Goal: Navigation & Orientation: Find specific page/section

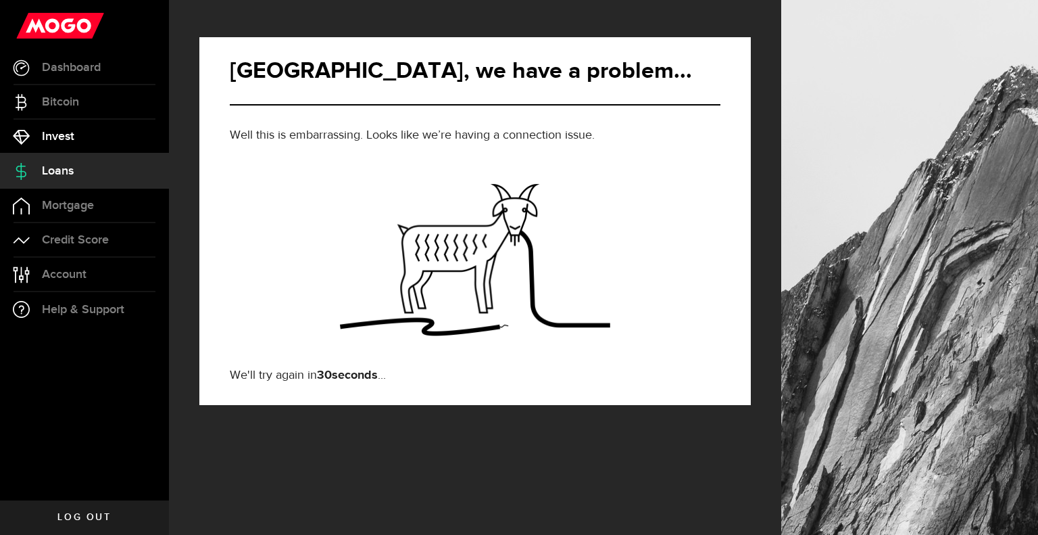
click at [100, 128] on link "Invest" at bounding box center [84, 137] width 169 height 34
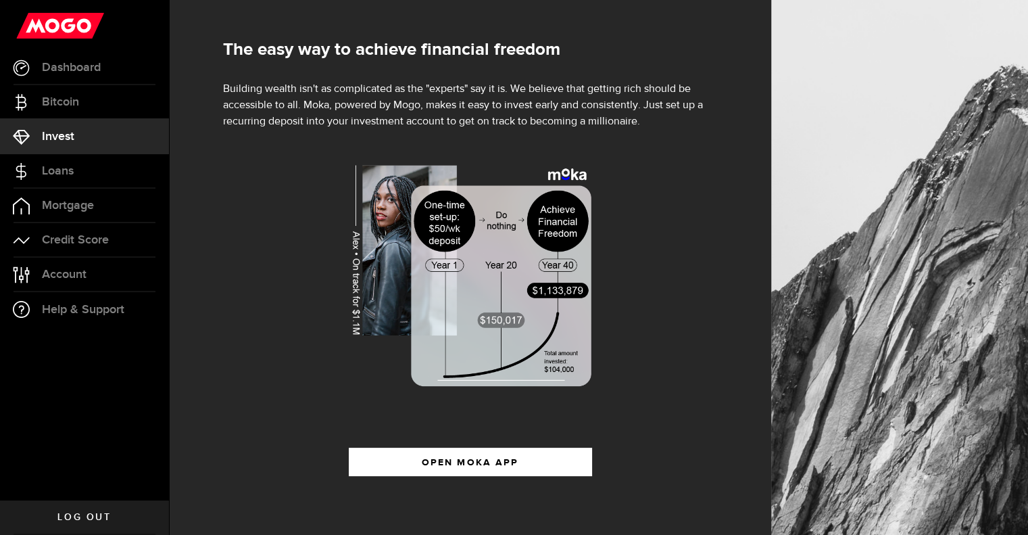
scroll to position [161, 0]
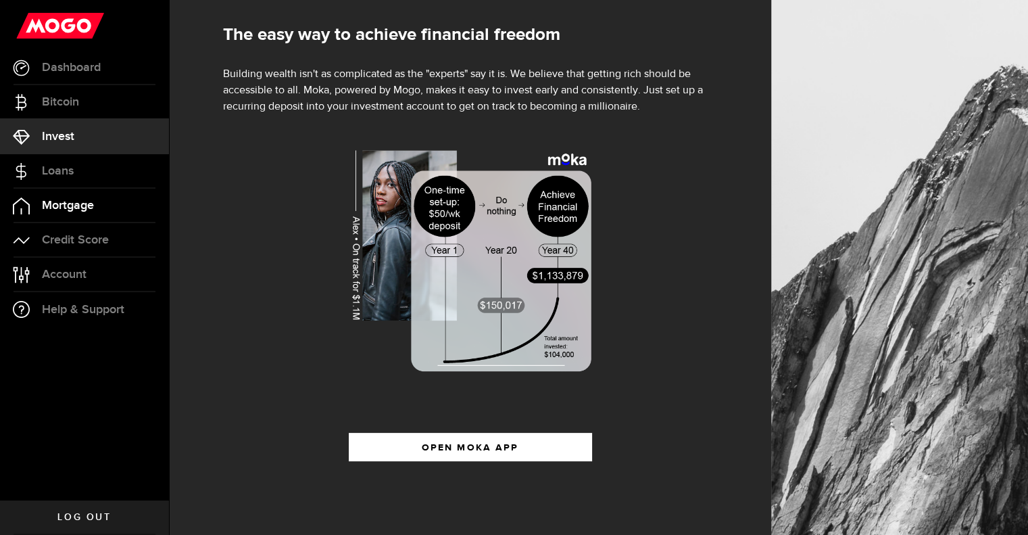
click at [74, 205] on span "Mortgage" at bounding box center [68, 205] width 52 height 12
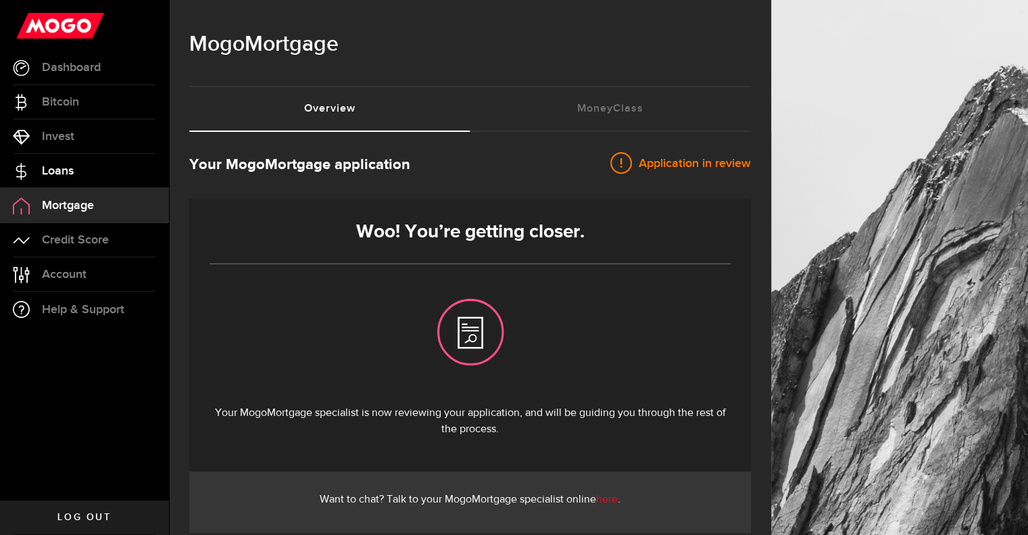
click at [64, 170] on span "Loans" at bounding box center [58, 171] width 32 height 12
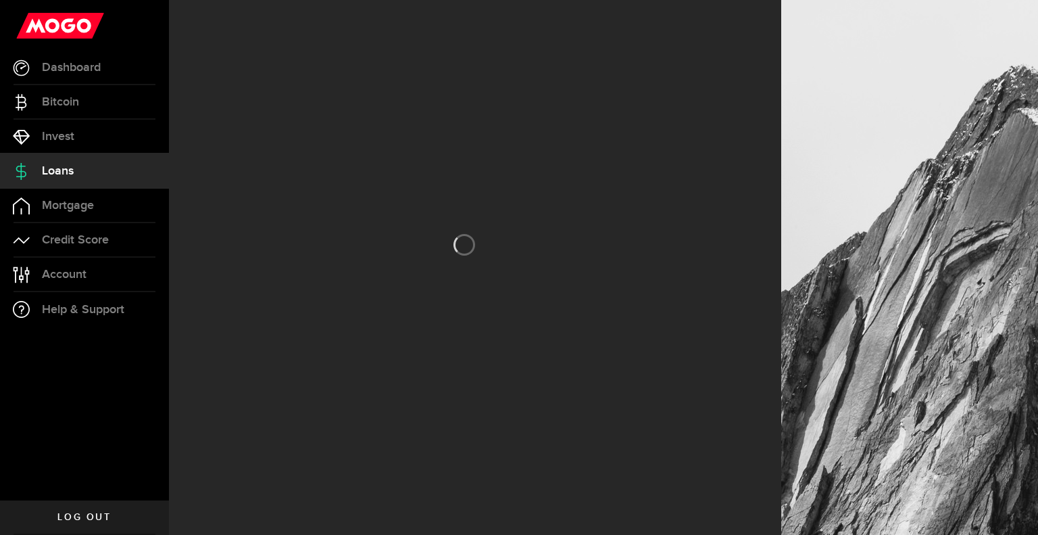
click at [64, 170] on span "Loans" at bounding box center [58, 171] width 32 height 12
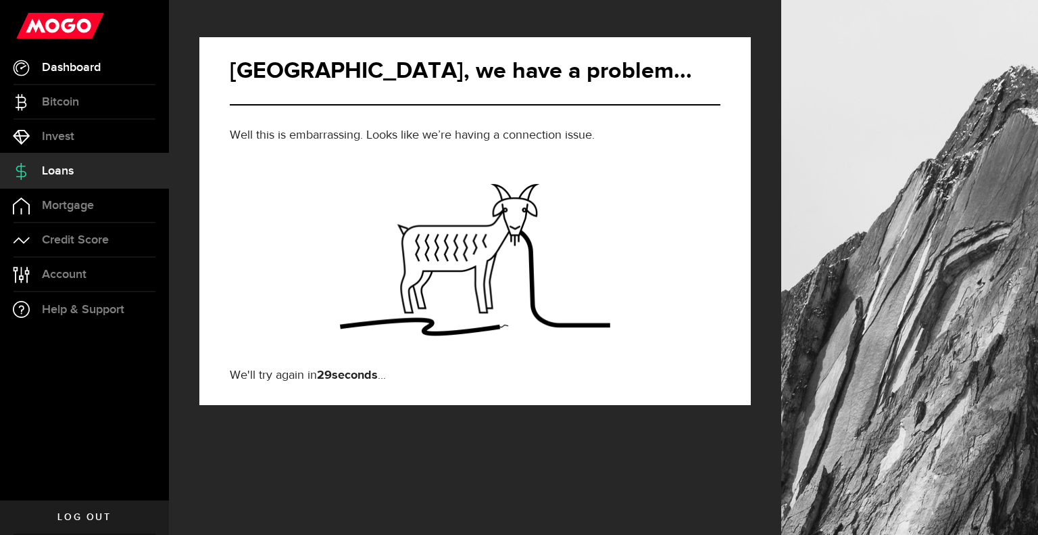
click at [84, 64] on span "Dashboard" at bounding box center [71, 68] width 59 height 12
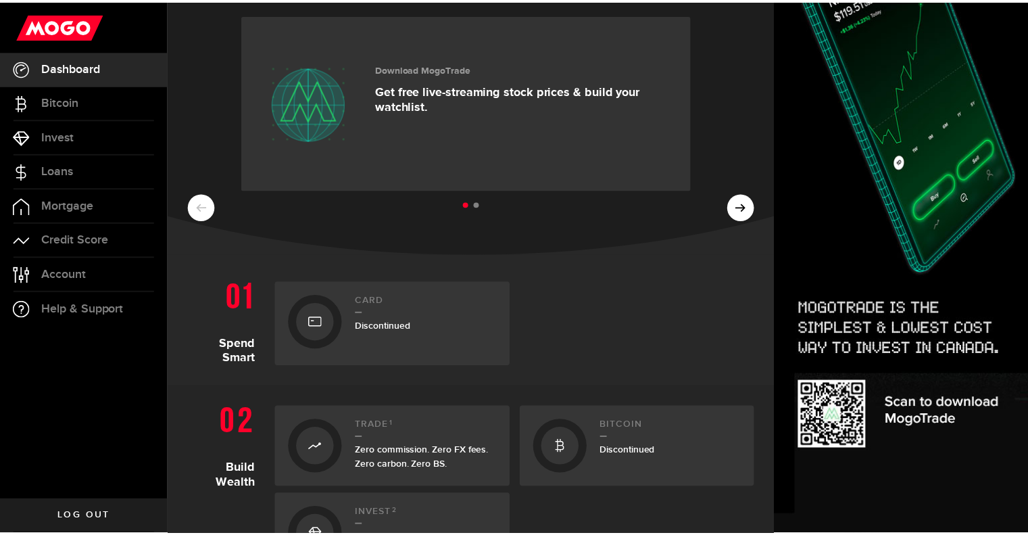
scroll to position [47, 0]
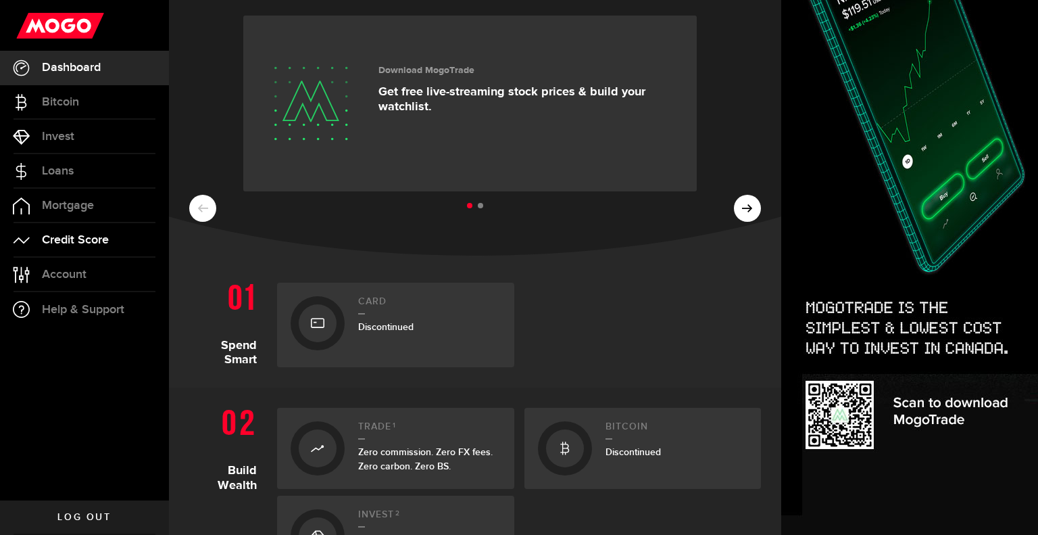
click at [87, 241] on span "Credit Score" at bounding box center [75, 240] width 67 height 12
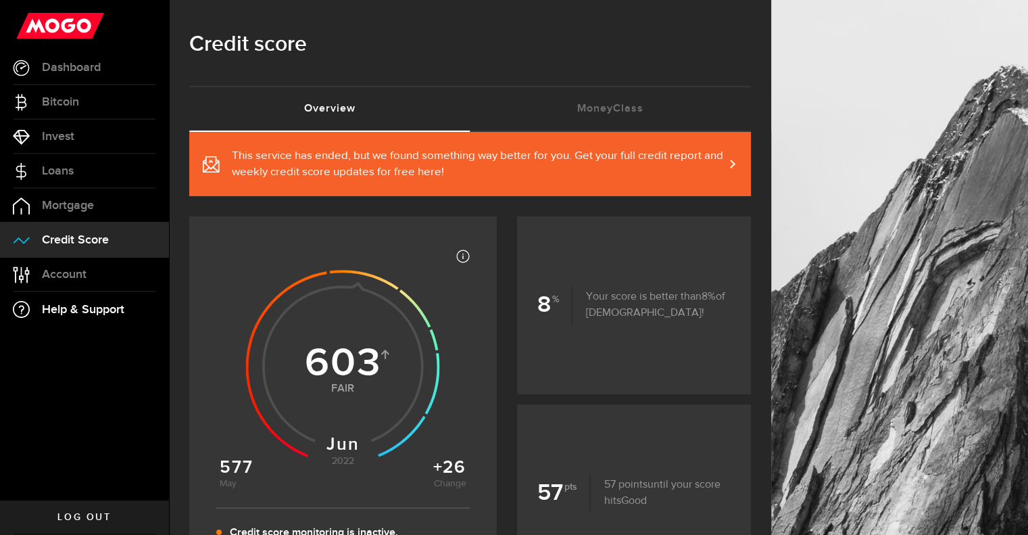
click at [90, 308] on span "Help & Support" at bounding box center [83, 309] width 82 height 12
click at [92, 521] on span "Log out" at bounding box center [83, 516] width 53 height 9
